Goal: Information Seeking & Learning: Learn about a topic

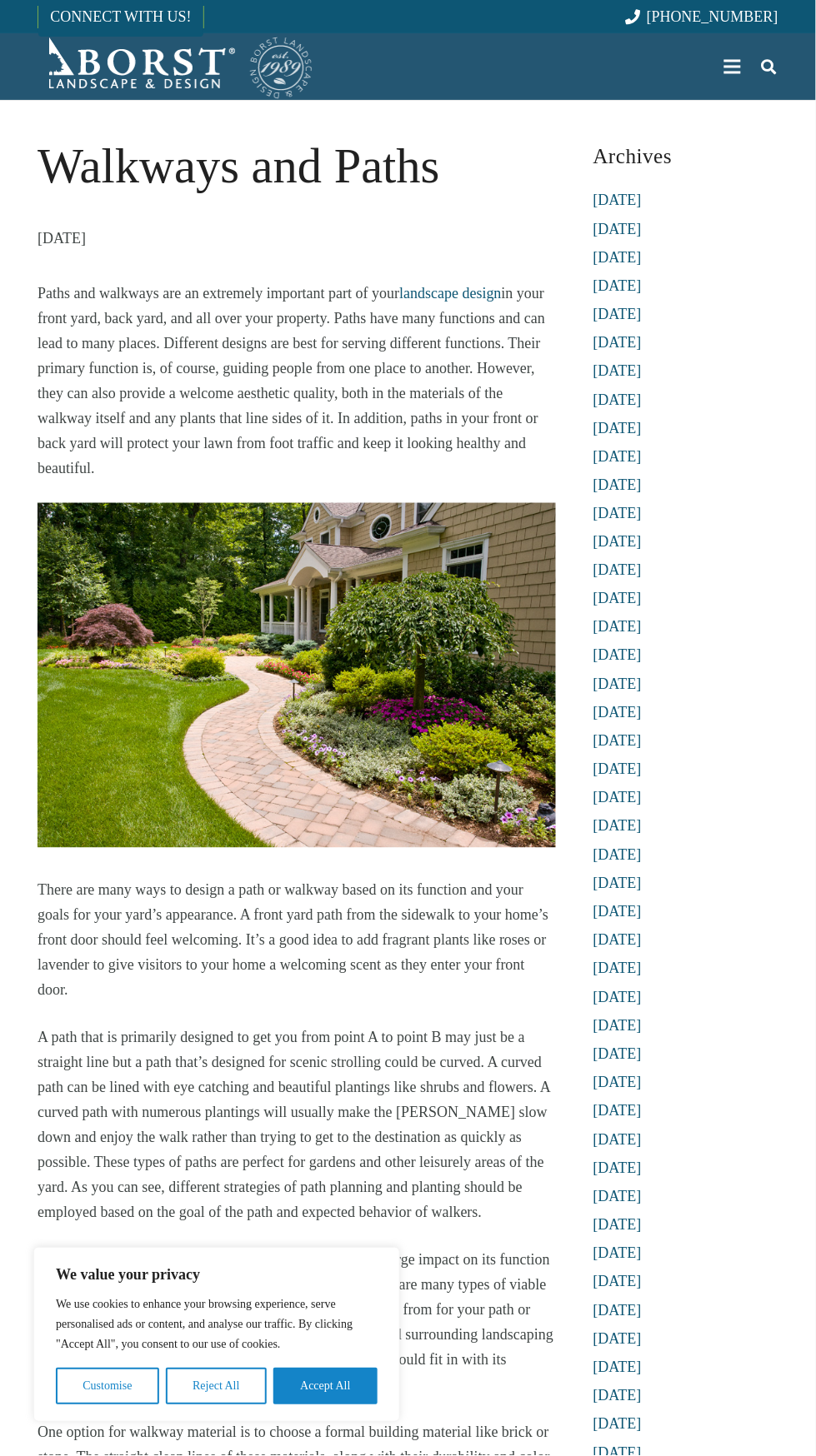
click at [416, 661] on img at bounding box center [297, 676] width 519 height 345
click at [362, 666] on img at bounding box center [297, 676] width 519 height 345
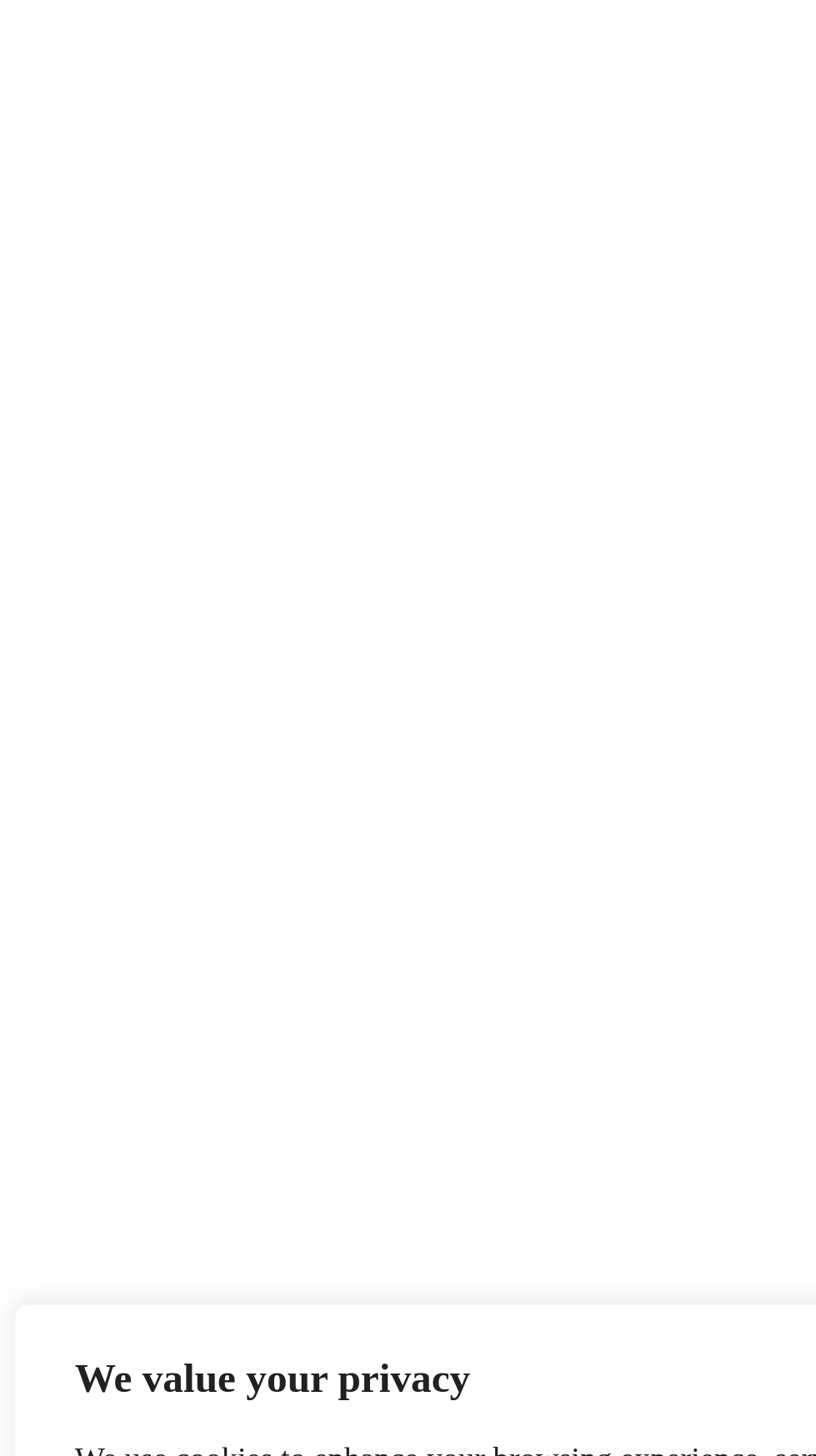
scroll to position [1143, 0]
